Goal: Obtain resource: Obtain resource

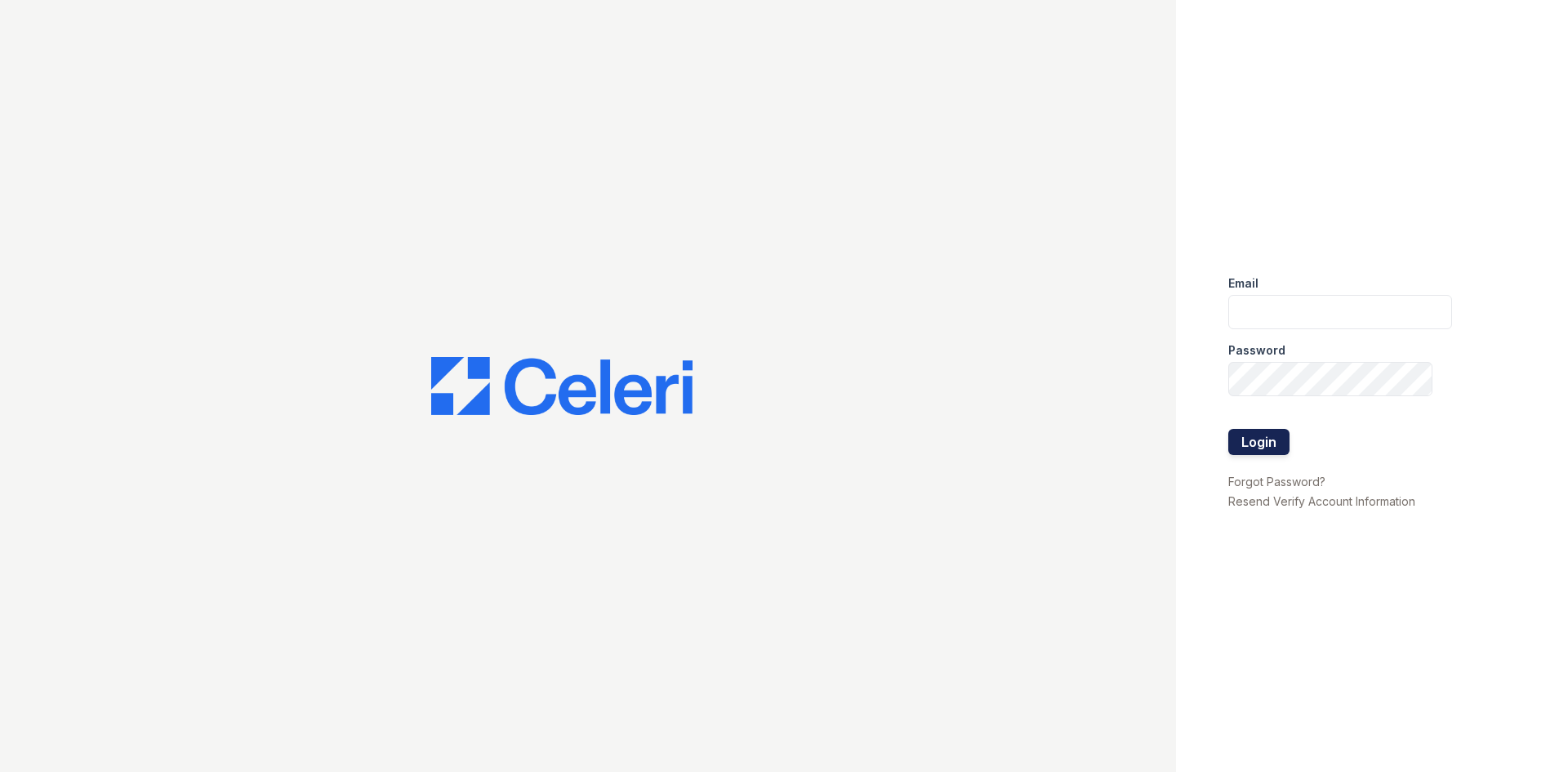
type input "[EMAIL_ADDRESS][DOMAIN_NAME]"
click at [1265, 435] on button "Login" at bounding box center [1259, 441] width 61 height 26
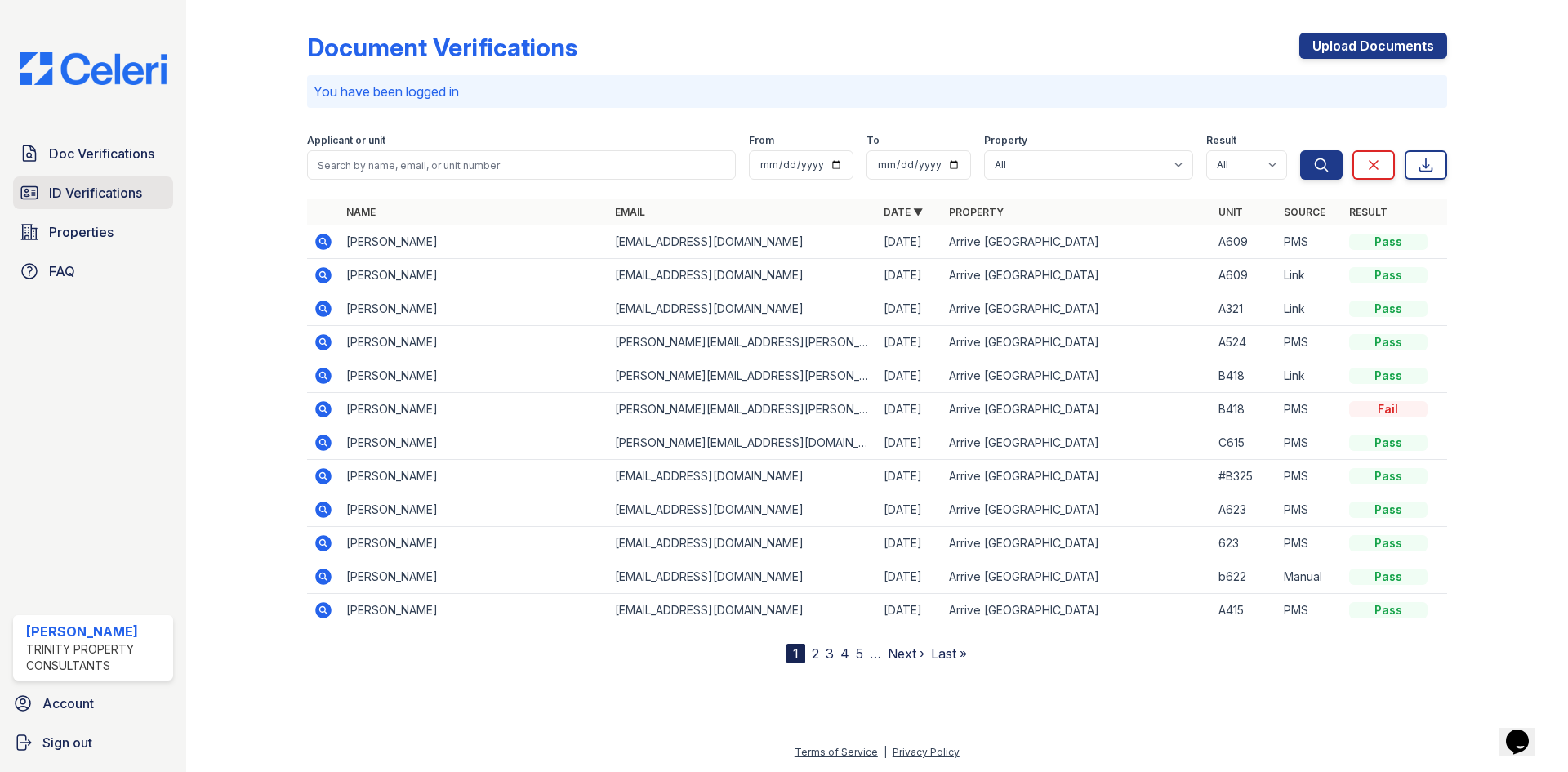
click at [82, 199] on span "ID Verifications" at bounding box center [95, 193] width 93 height 19
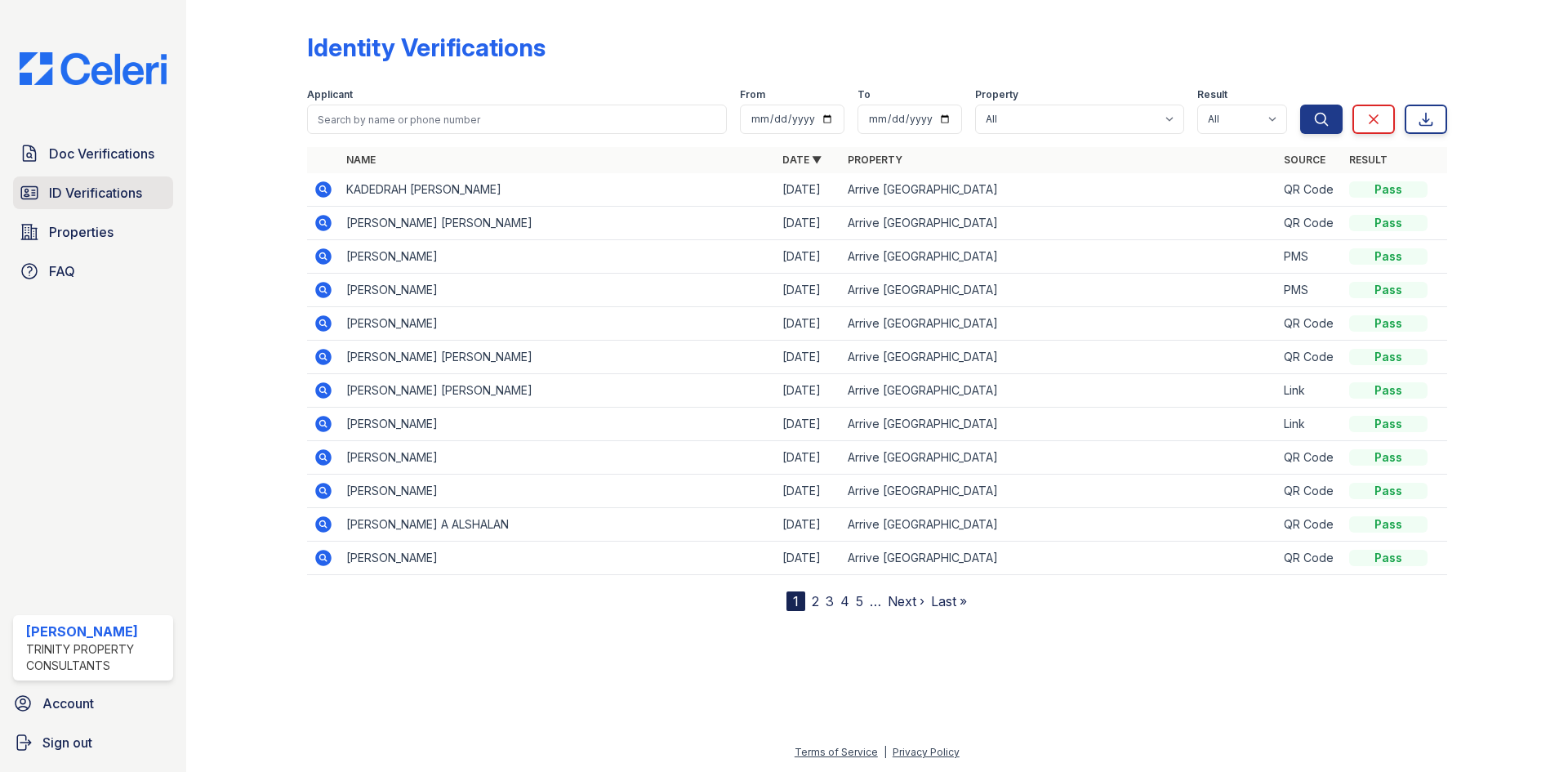
click at [100, 199] on span "ID Verifications" at bounding box center [95, 193] width 93 height 19
click at [124, 197] on span "ID Verifications" at bounding box center [95, 193] width 93 height 19
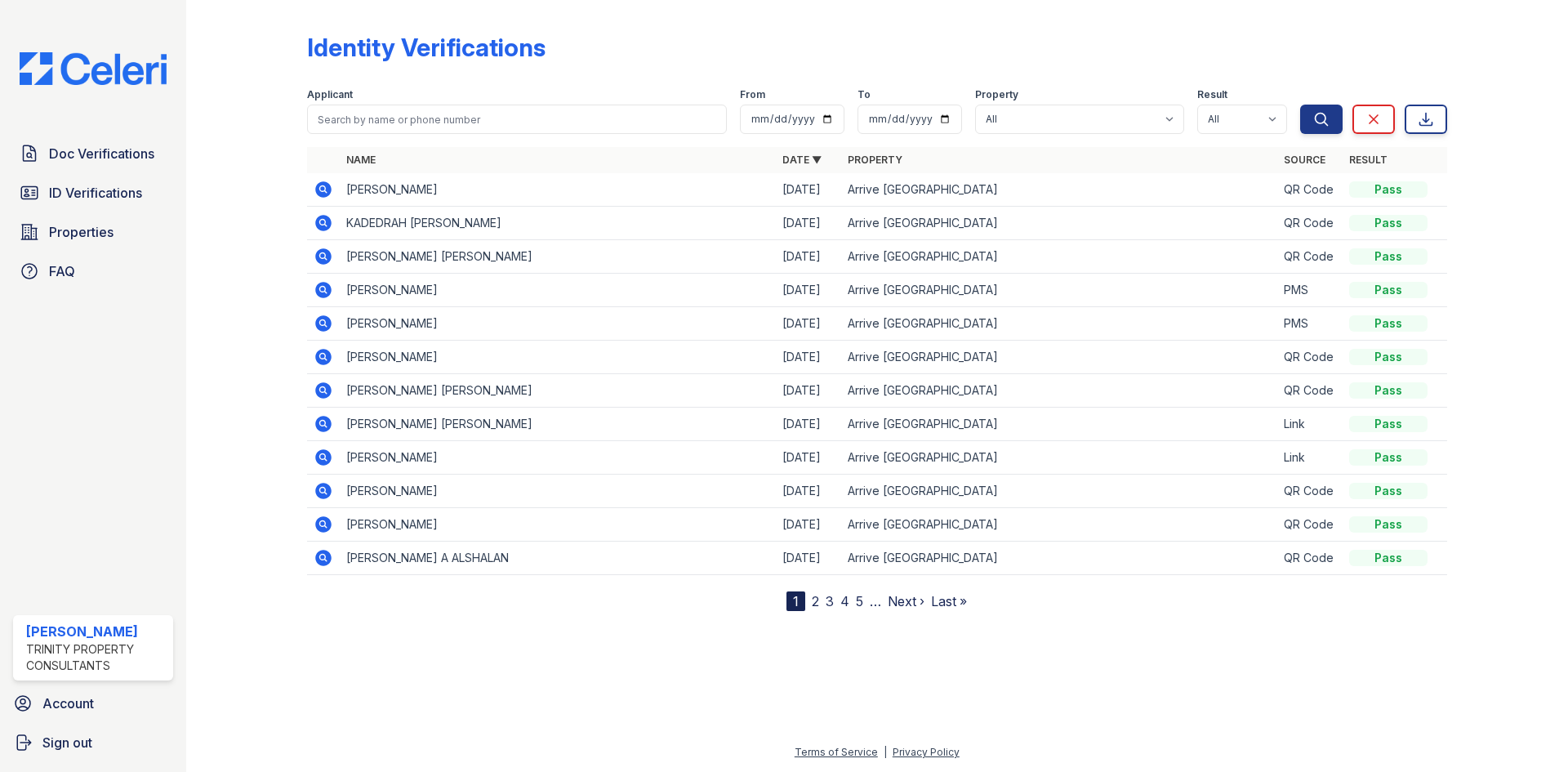
click at [329, 184] on icon at bounding box center [323, 189] width 19 height 19
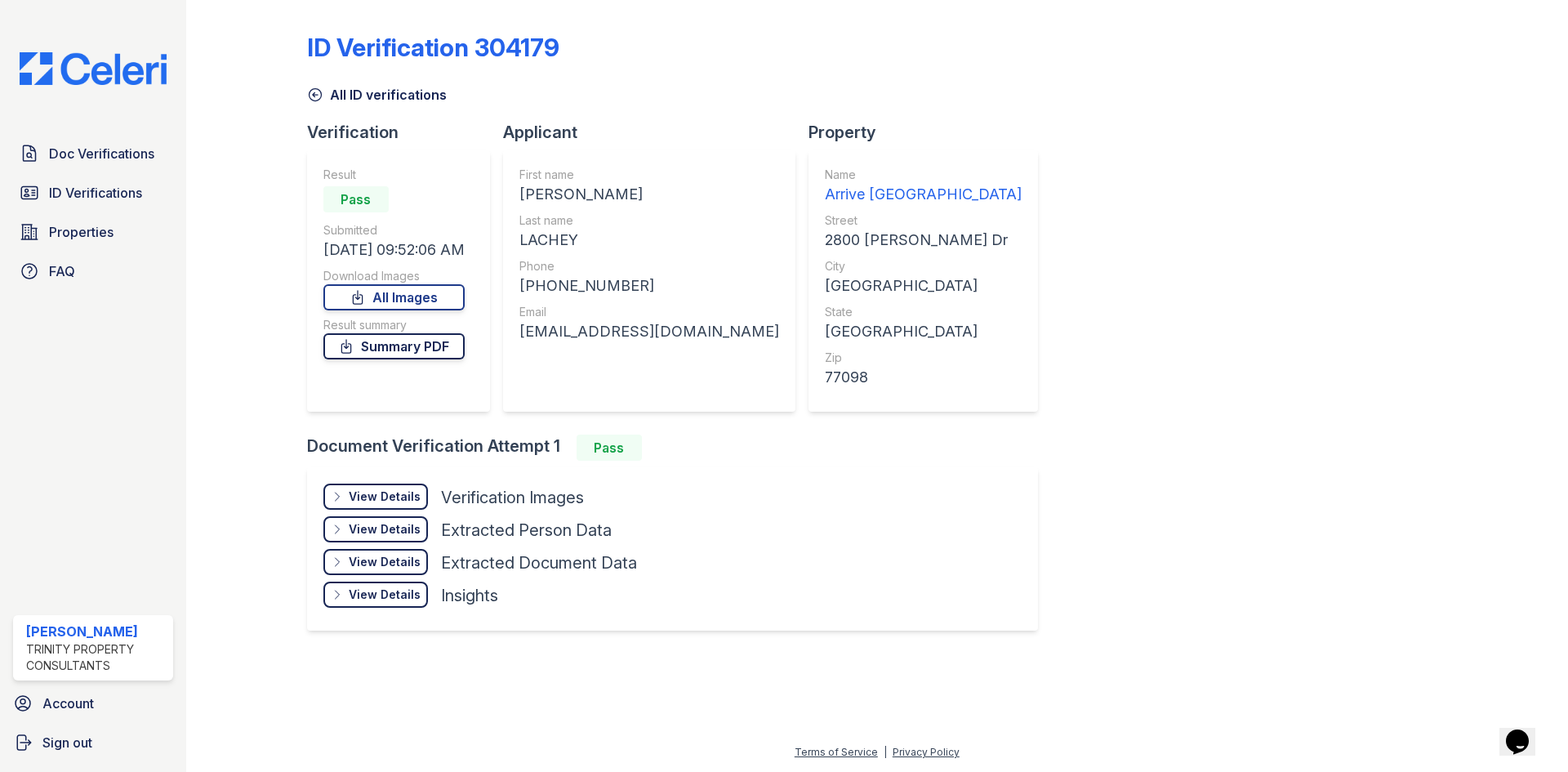
click at [409, 349] on link "Summary PDF" at bounding box center [393, 346] width 141 height 26
click at [71, 185] on span "ID Verifications" at bounding box center [95, 193] width 93 height 19
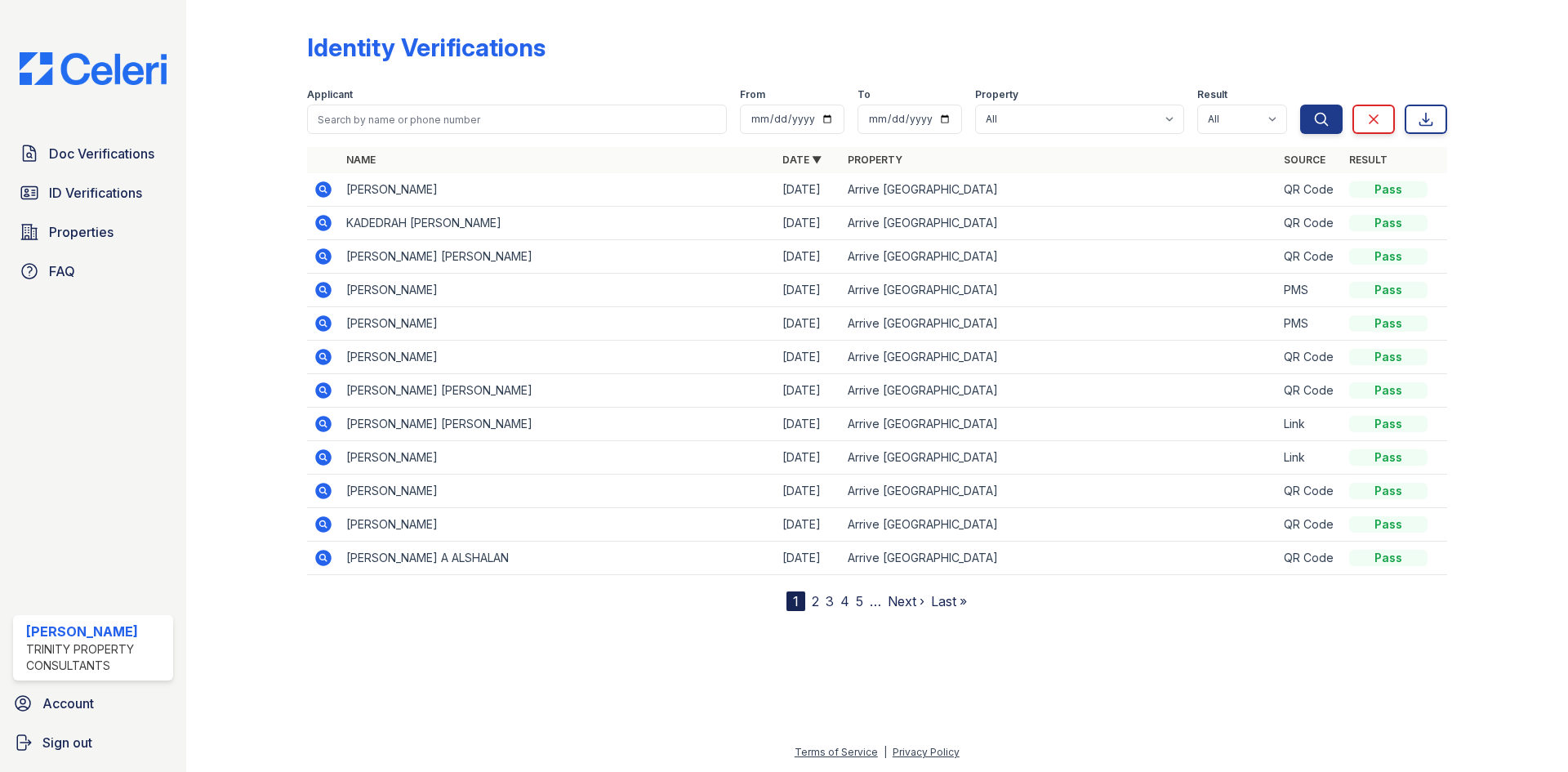
click at [91, 152] on span "Doc Verifications" at bounding box center [102, 153] width 105 height 19
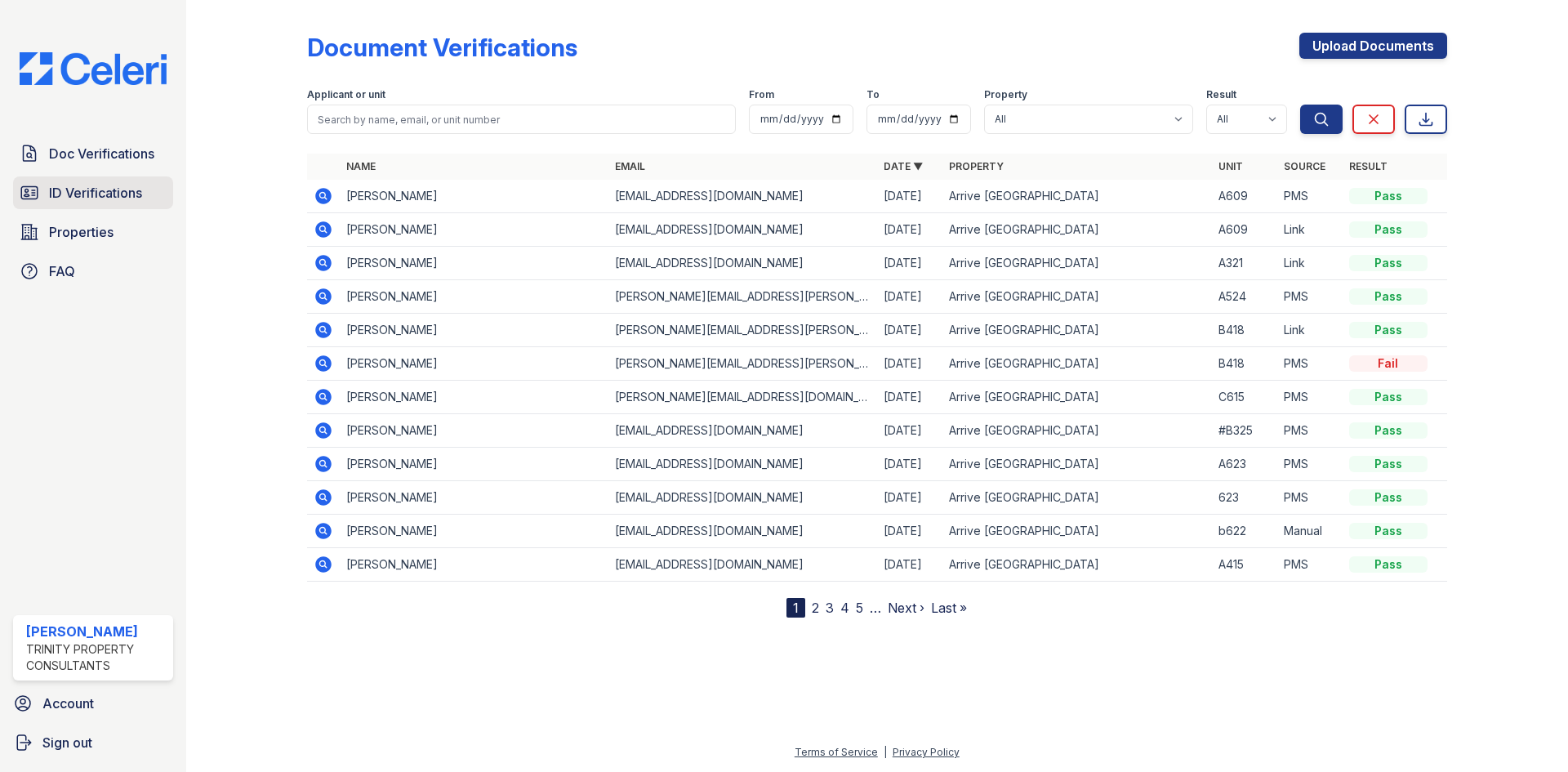
click at [78, 189] on span "ID Verifications" at bounding box center [95, 193] width 93 height 19
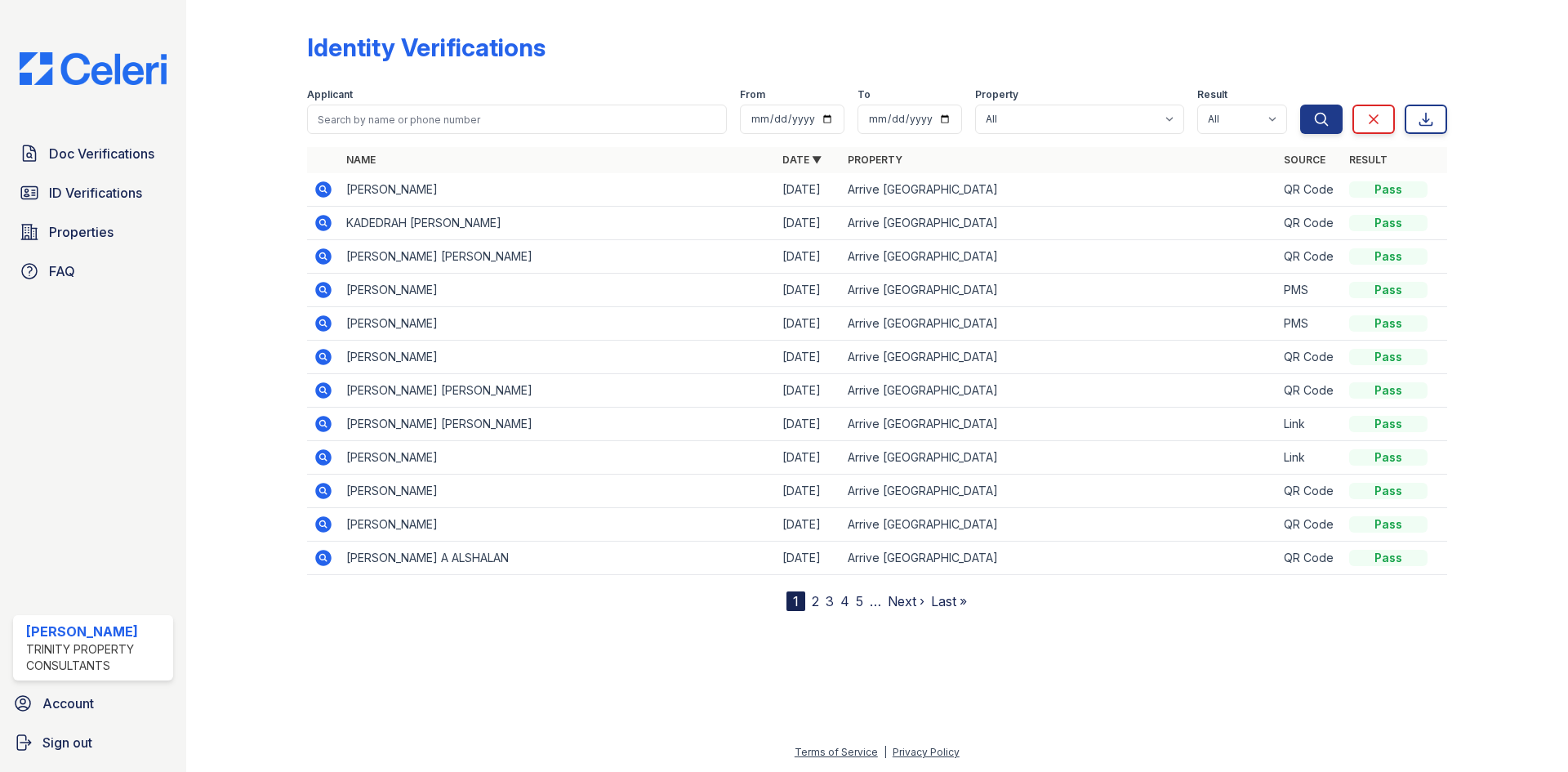
click at [317, 190] on icon at bounding box center [323, 189] width 16 height 16
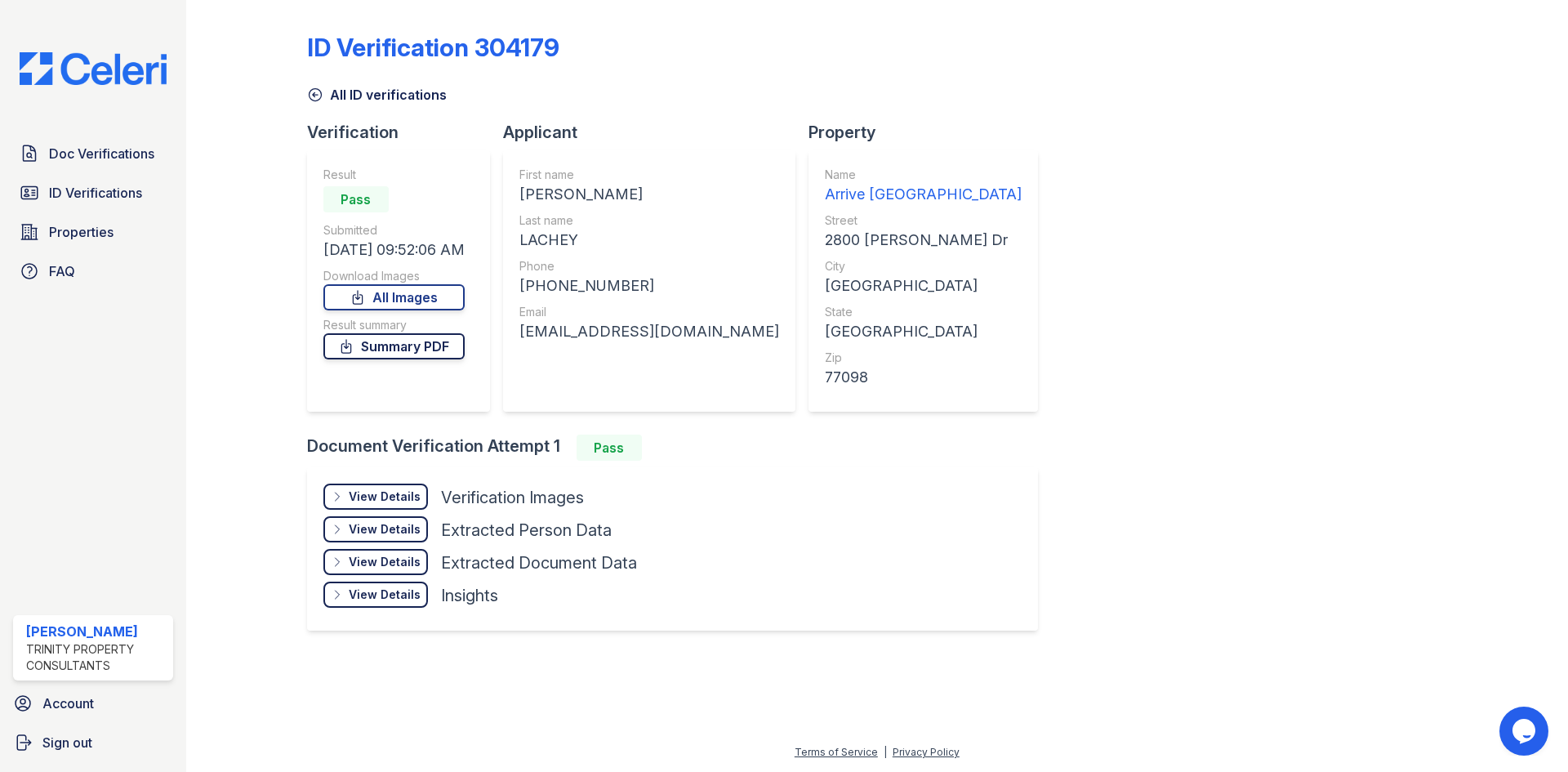
click at [433, 351] on link "Summary PDF" at bounding box center [393, 346] width 141 height 26
click at [411, 352] on link "Summary PDF" at bounding box center [393, 346] width 141 height 26
click at [103, 157] on span "Doc Verifications" at bounding box center [102, 153] width 105 height 19
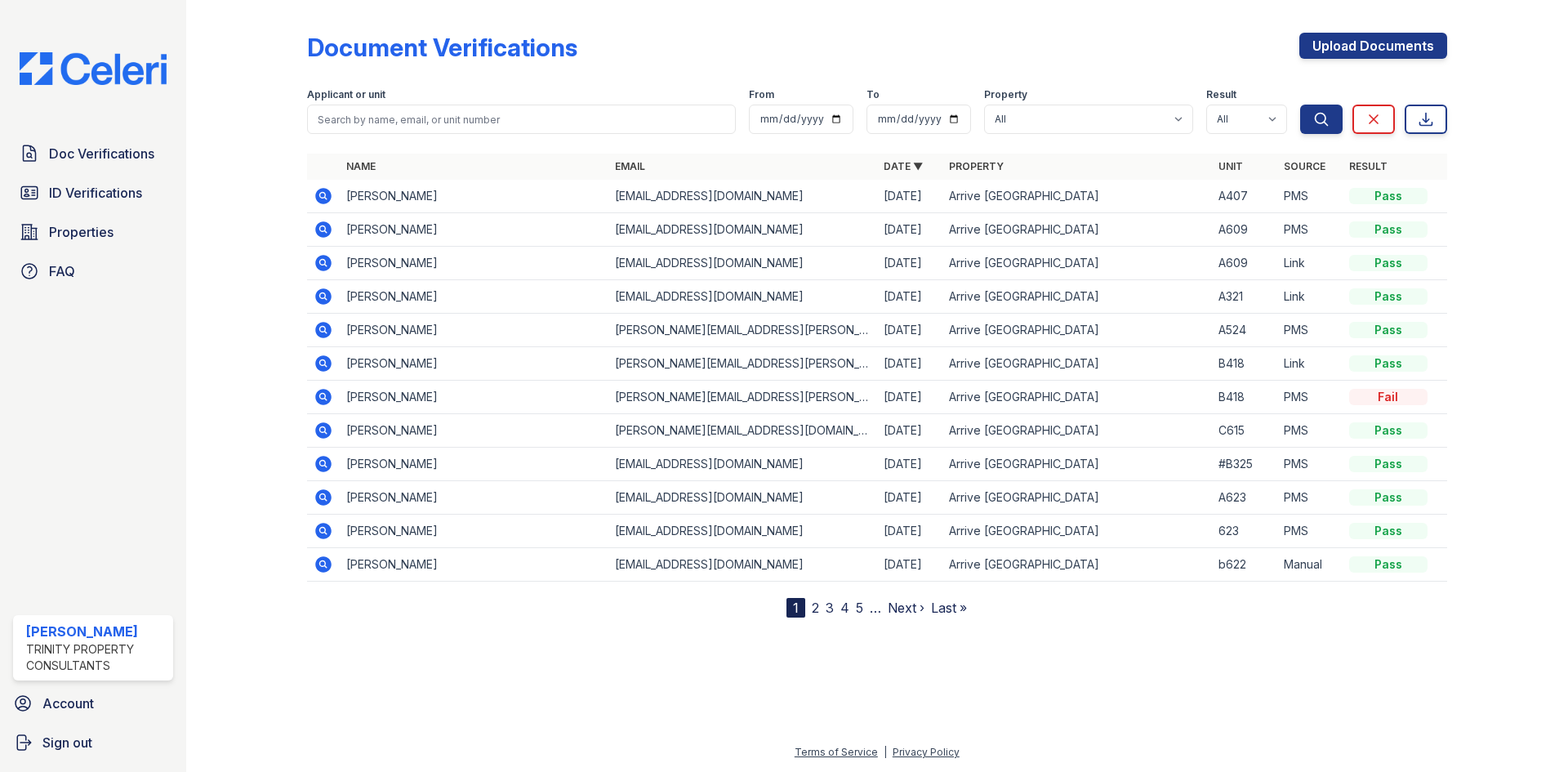
click at [334, 197] on td at bounding box center [323, 196] width 33 height 34
click at [322, 200] on icon at bounding box center [323, 196] width 16 height 16
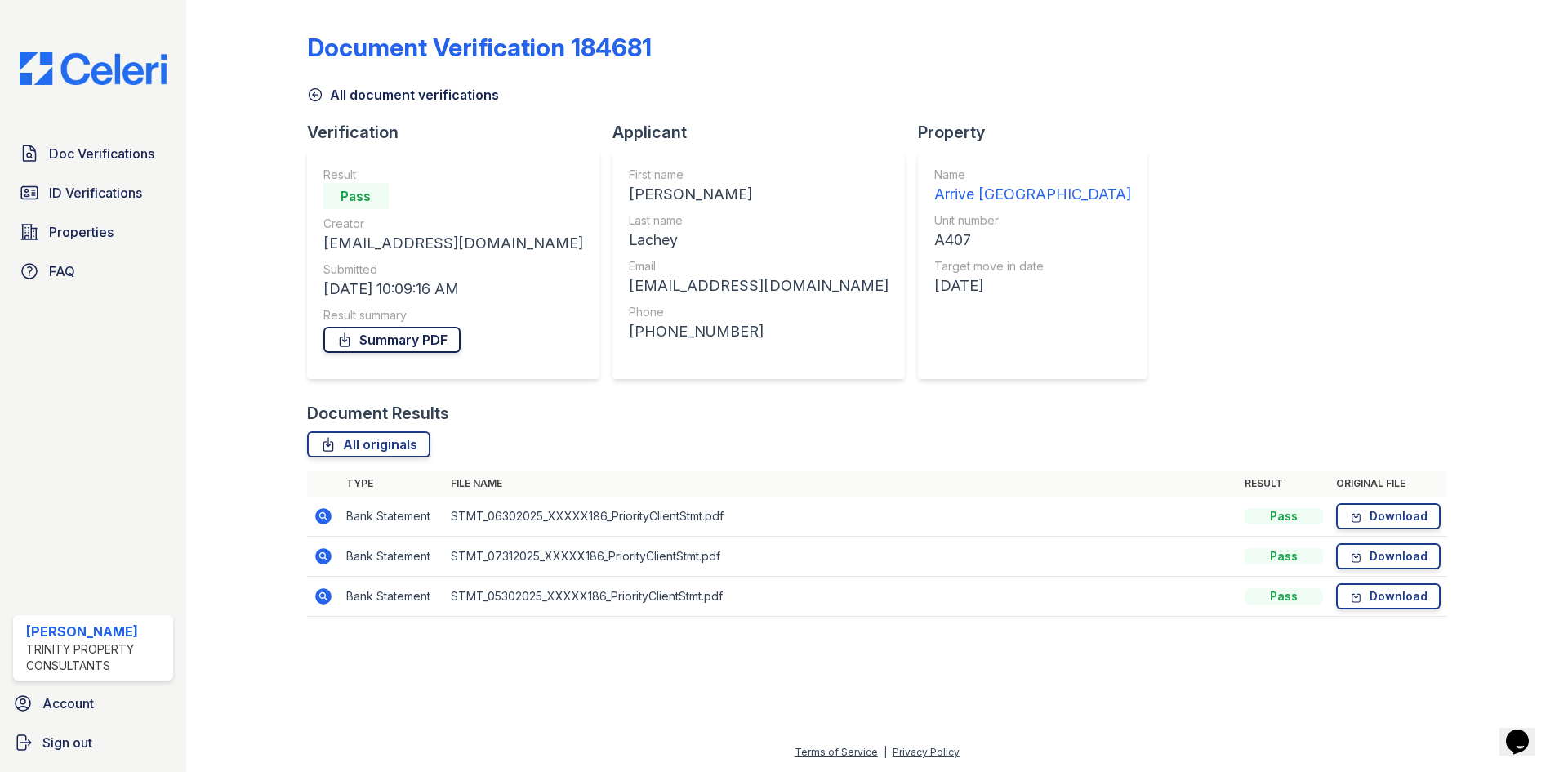
click at [404, 346] on link "Summary PDF" at bounding box center [391, 339] width 137 height 26
click at [102, 191] on span "ID Verifications" at bounding box center [95, 193] width 93 height 19
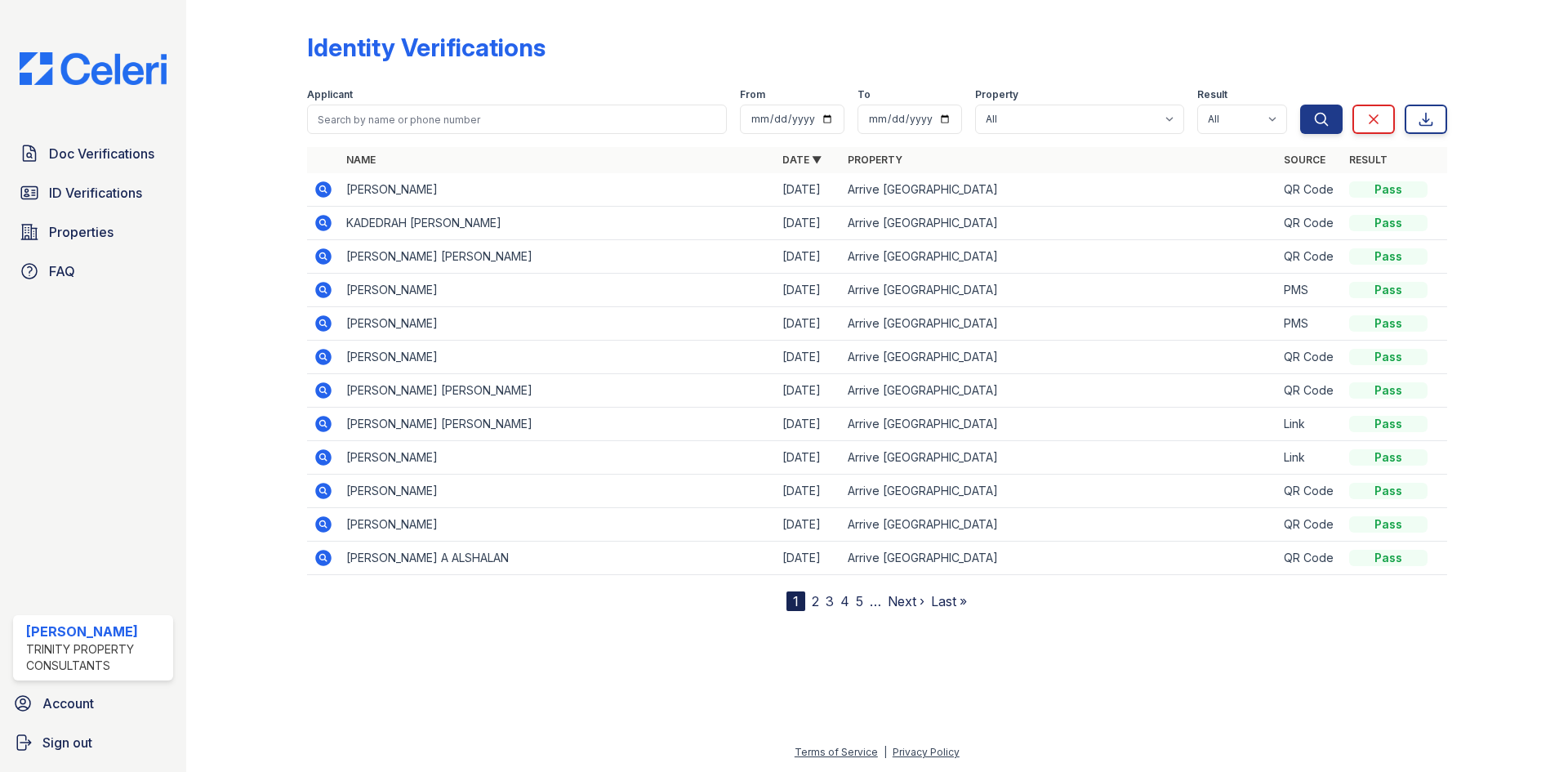
click at [321, 361] on icon at bounding box center [323, 357] width 16 height 16
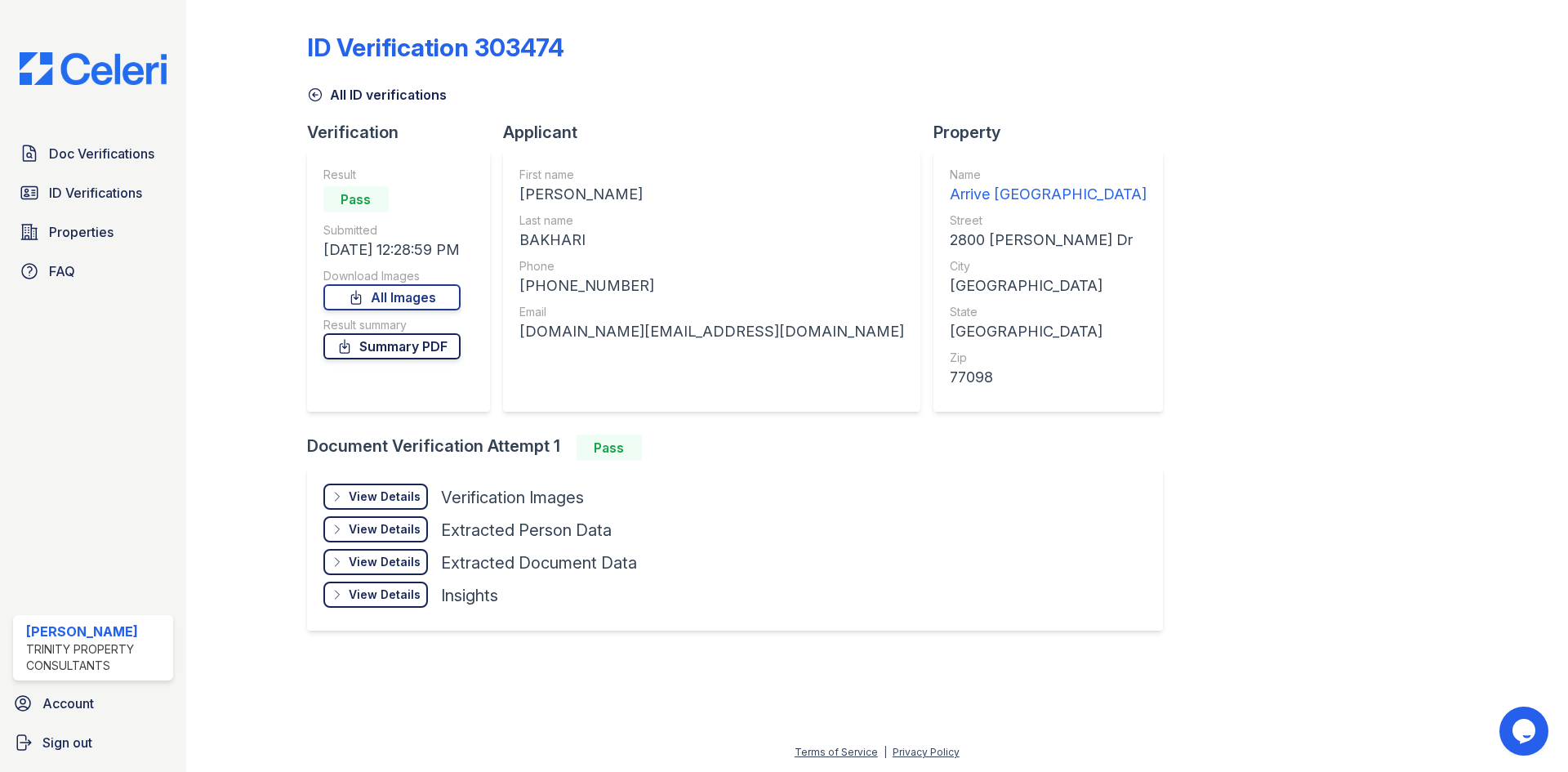
click at [431, 347] on link "Summary PDF" at bounding box center [391, 346] width 137 height 26
